Goal: Information Seeking & Learning: Learn about a topic

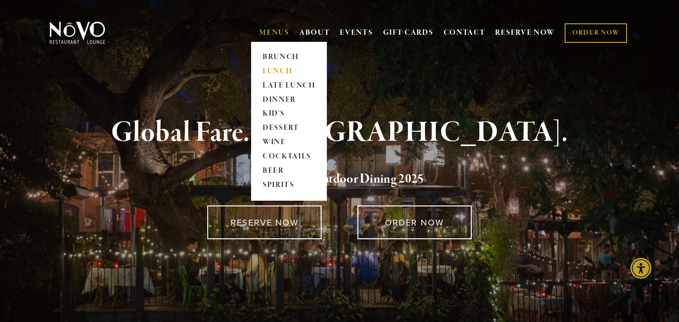
click at [294, 73] on link "LUNCH" at bounding box center [289, 71] width 60 height 14
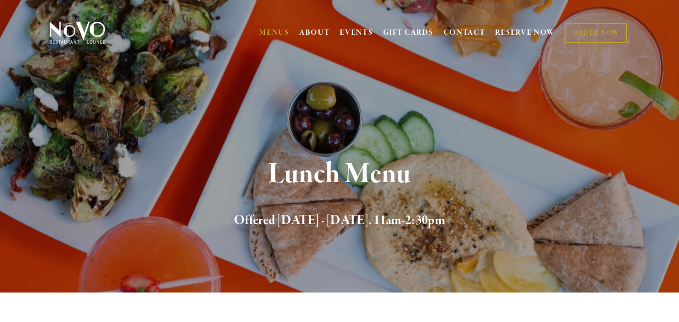
click at [278, 71] on section "Lunch Menu Offered Monday - Saturday, 11am-2:30pm" at bounding box center [339, 146] width 679 height 293
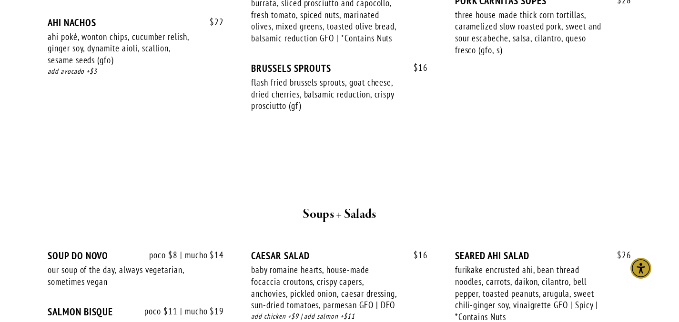
scroll to position [864, 0]
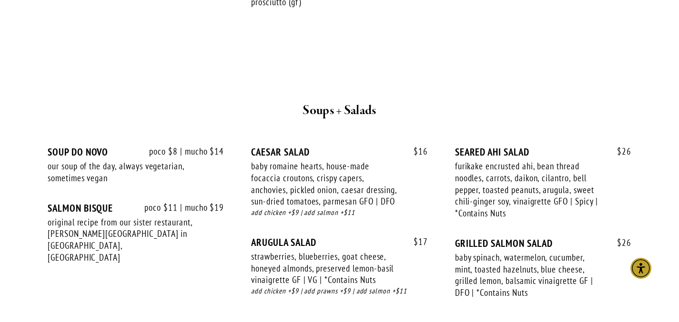
scroll to position [1007, 0]
